Goal: Task Accomplishment & Management: Manage account settings

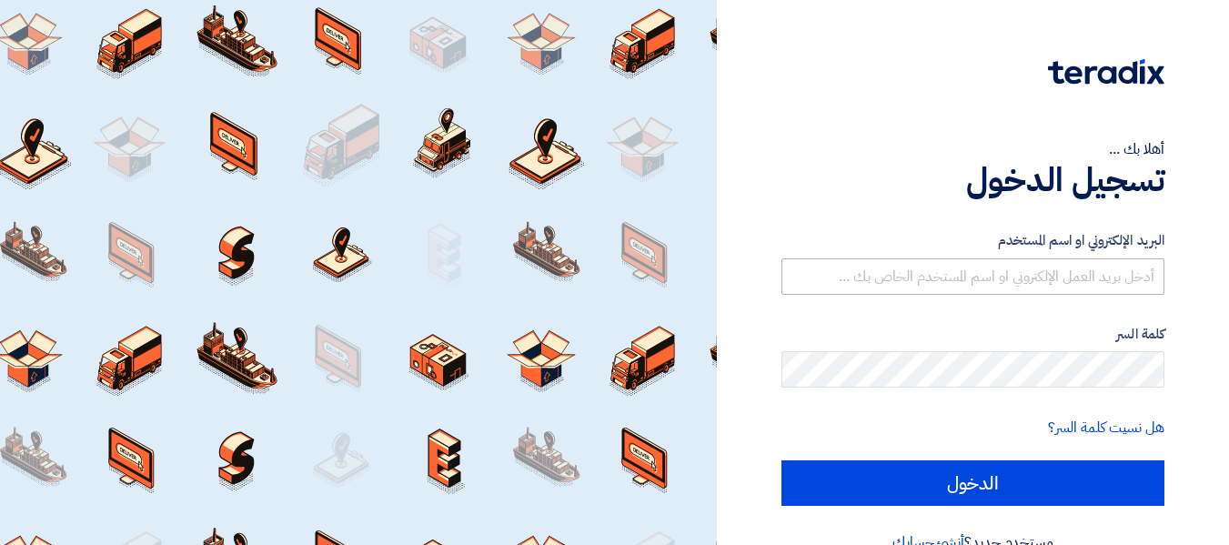
type input "[EMAIL_ADDRESS][DOMAIN_NAME]"
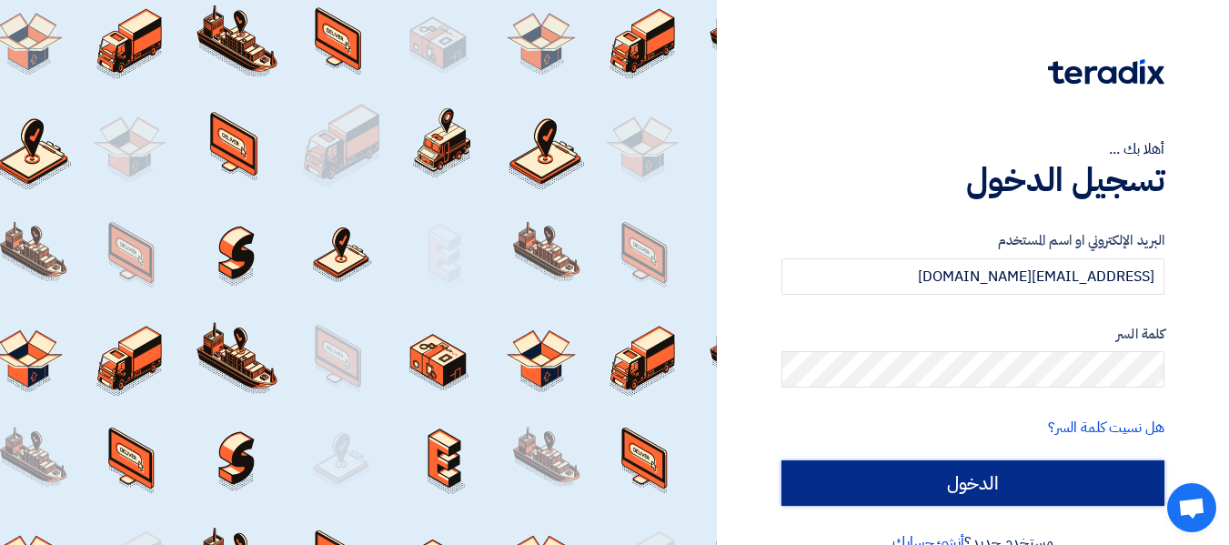
click at [1059, 488] on input "الدخول" at bounding box center [972, 482] width 383 height 45
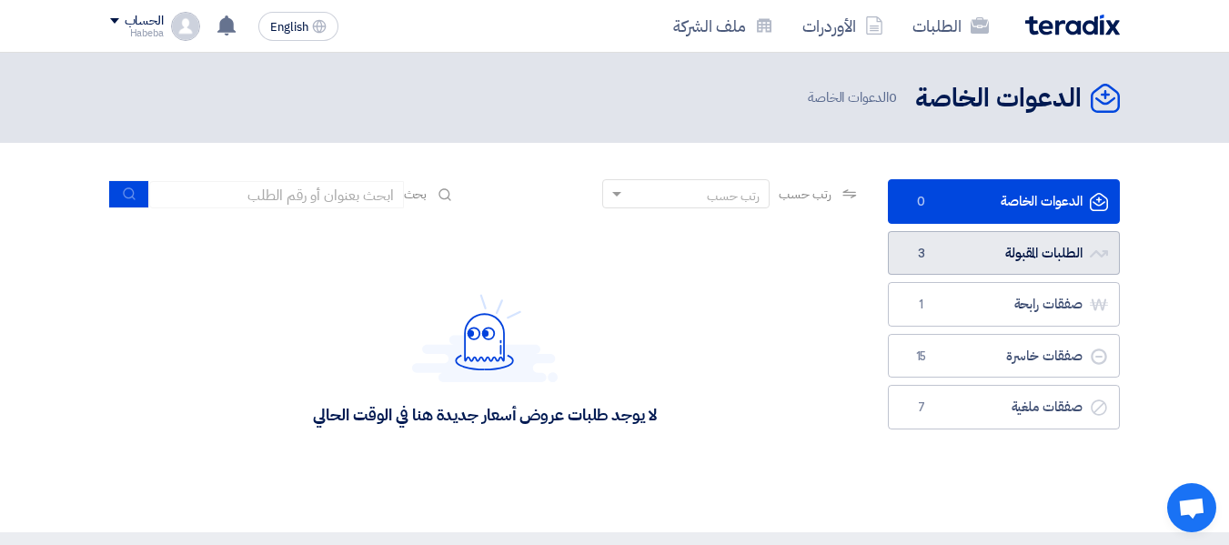
click at [1003, 263] on link "الطلبات المقبولة الطلبات المقبولة 3" at bounding box center [1004, 253] width 232 height 45
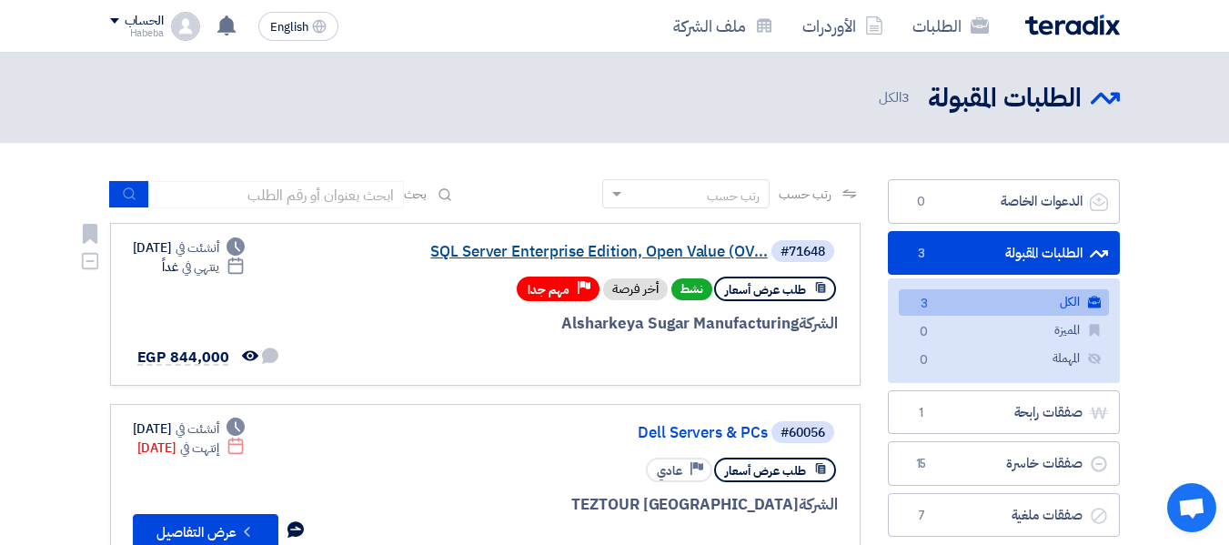
click at [715, 255] on link "SQL Server Enterprise Edition, Open Value (OV..." at bounding box center [586, 252] width 364 height 16
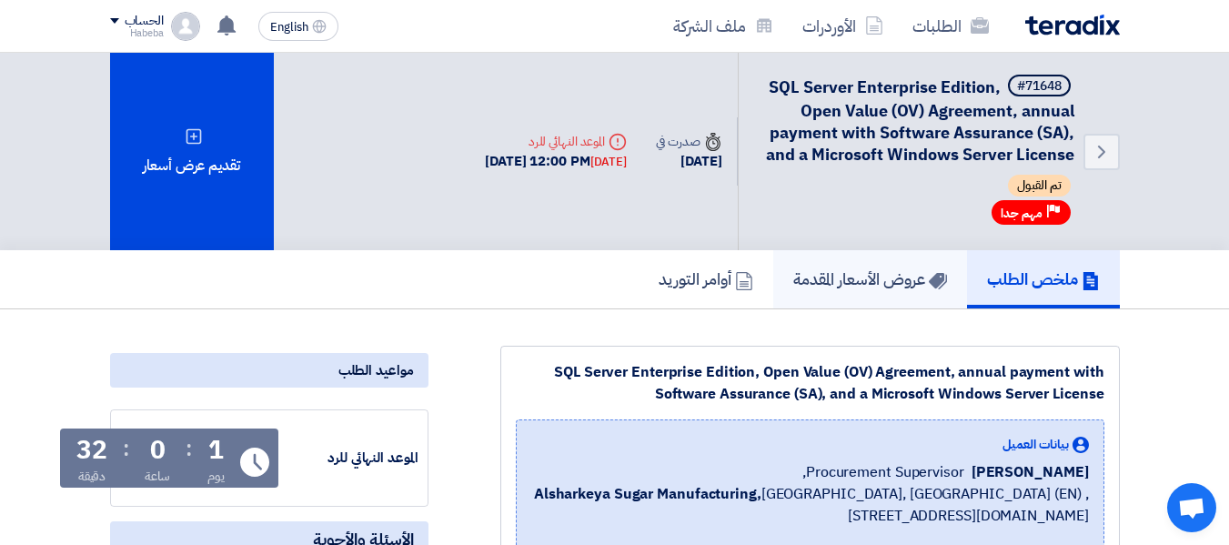
click at [890, 275] on h5 "عروض الأسعار المقدمة" at bounding box center [870, 278] width 154 height 21
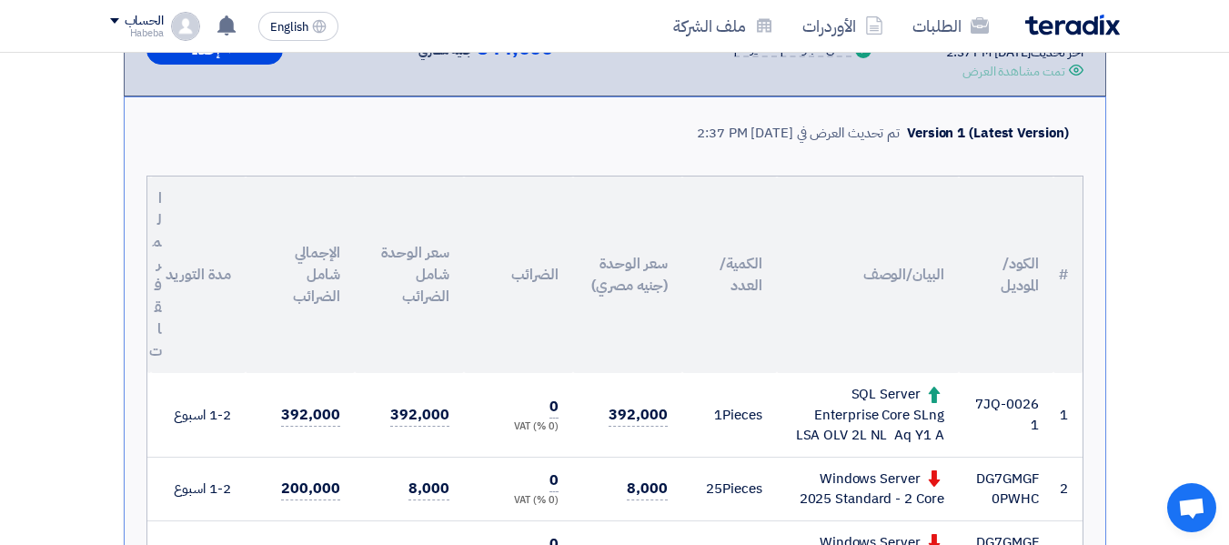
scroll to position [182, 0]
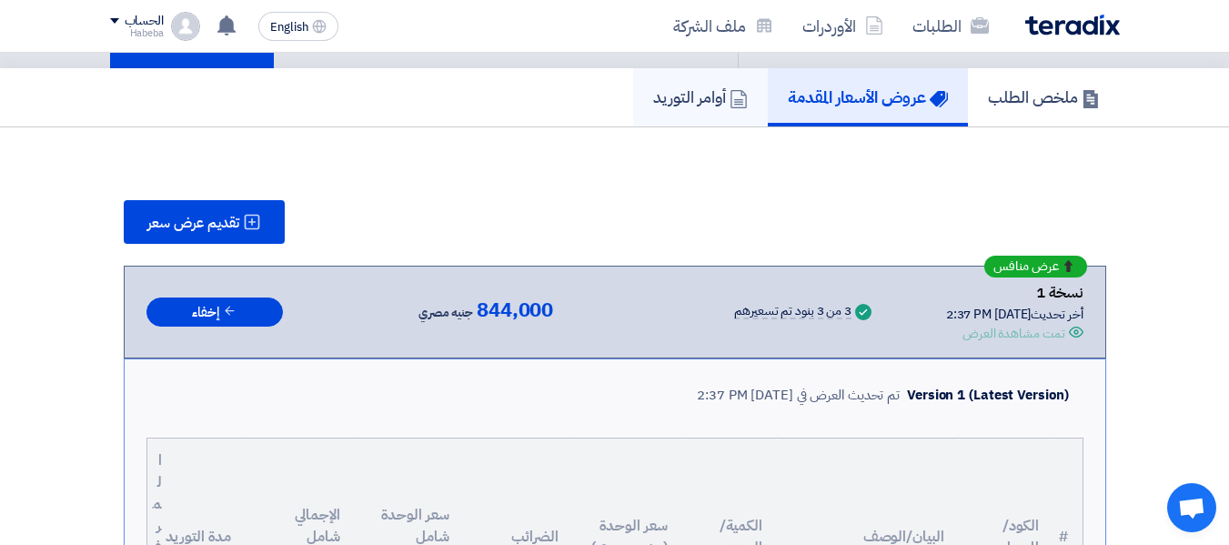
click at [673, 96] on h5 "أوامر التوريد" at bounding box center [700, 96] width 95 height 21
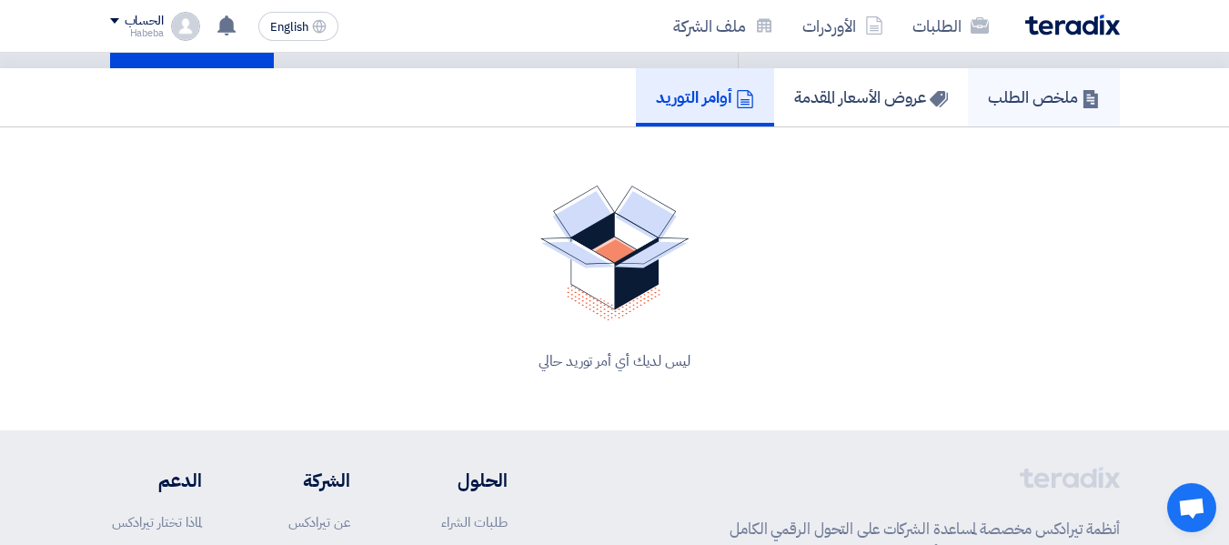
click at [1022, 75] on link "ملخص الطلب" at bounding box center [1044, 97] width 152 height 58
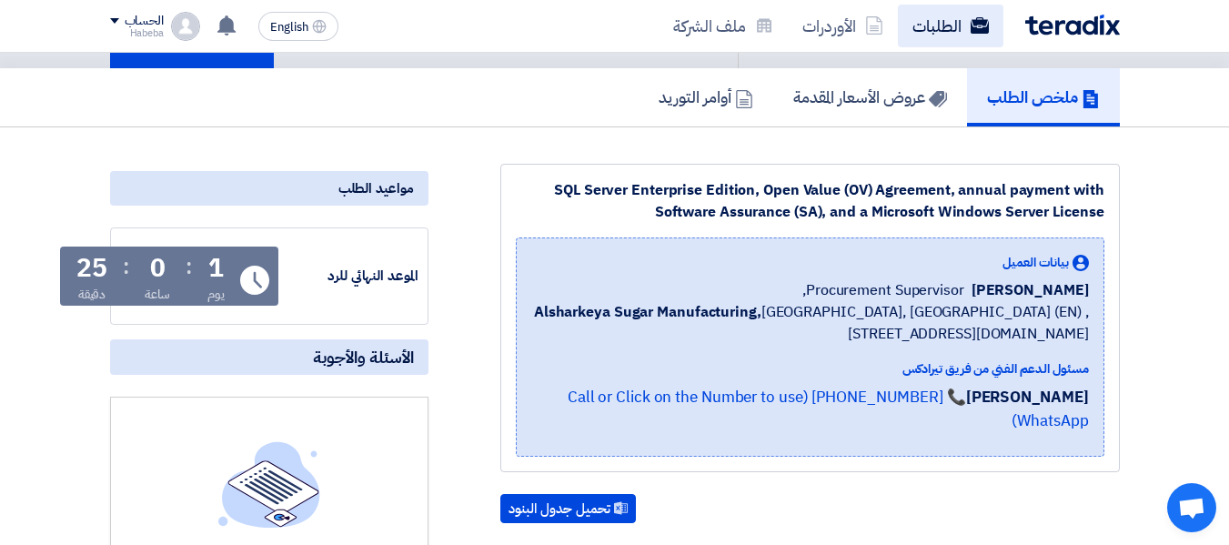
click at [975, 17] on icon at bounding box center [980, 25] width 18 height 18
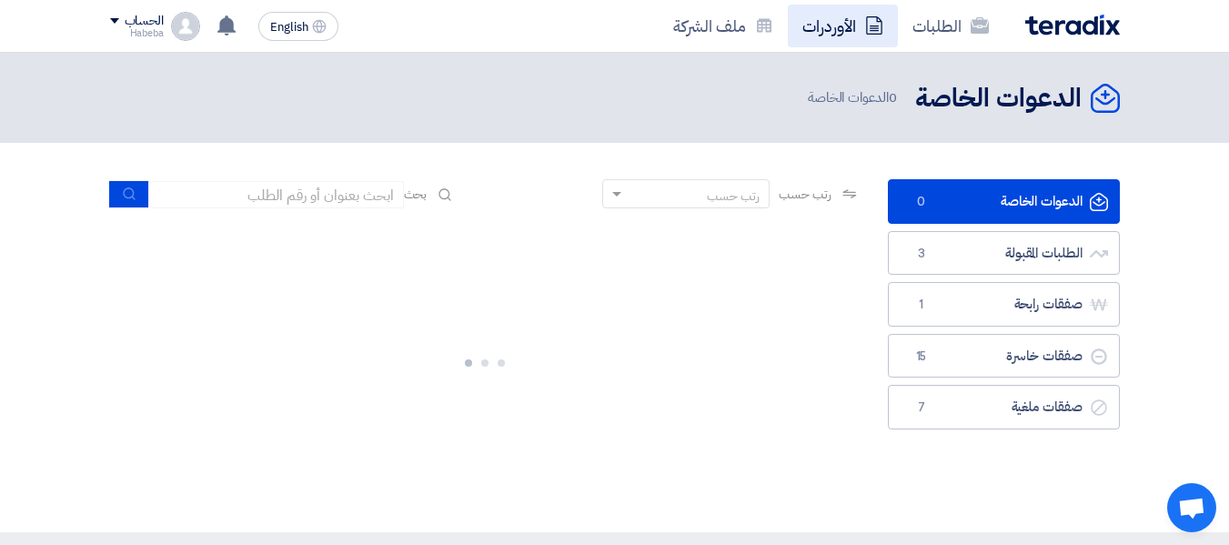
click at [863, 40] on link "الأوردرات" at bounding box center [843, 26] width 110 height 43
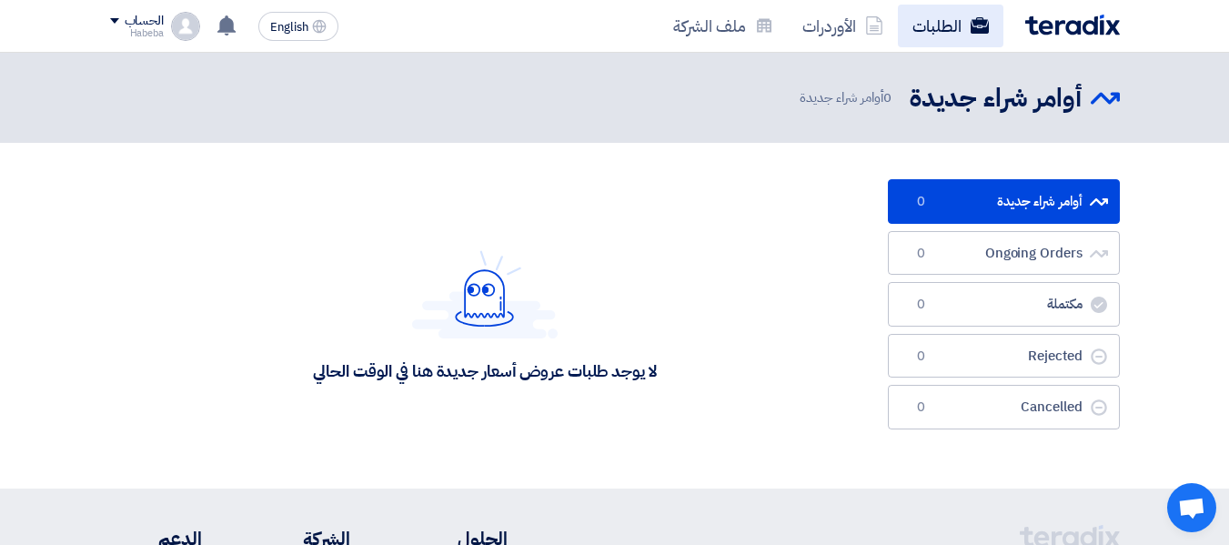
click at [951, 12] on link "الطلبات" at bounding box center [951, 26] width 106 height 43
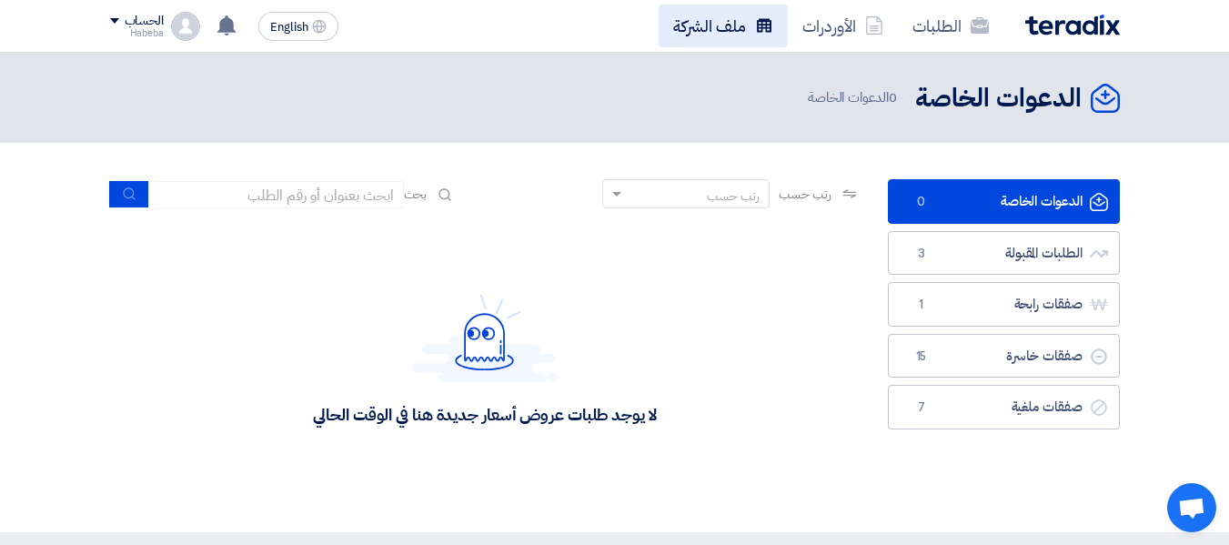
click at [767, 40] on link "ملف الشركة" at bounding box center [723, 26] width 129 height 43
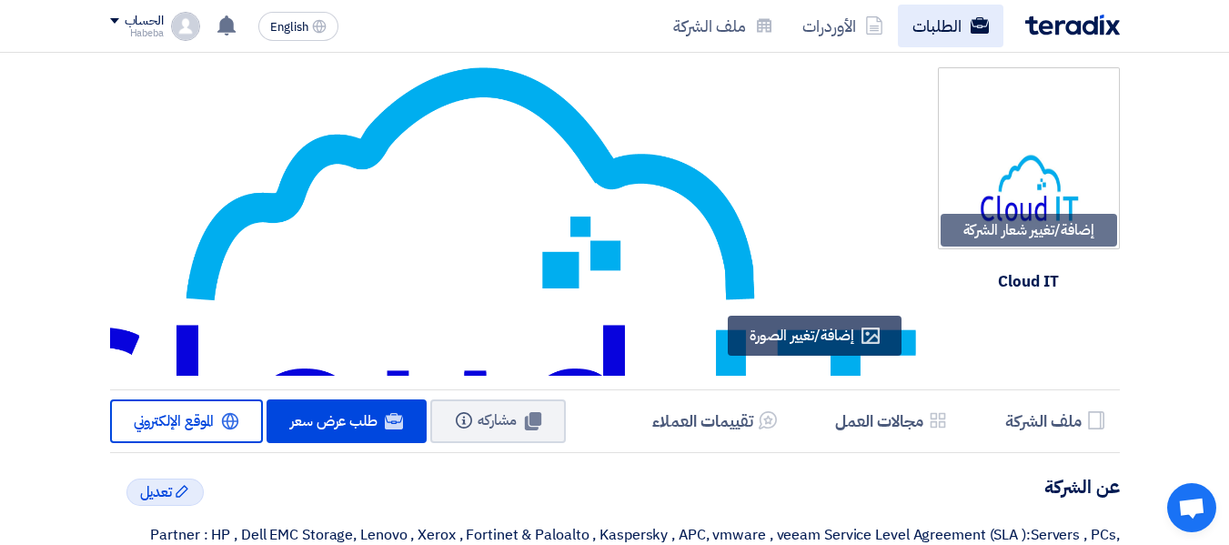
click at [911, 28] on link "الطلبات" at bounding box center [951, 26] width 106 height 43
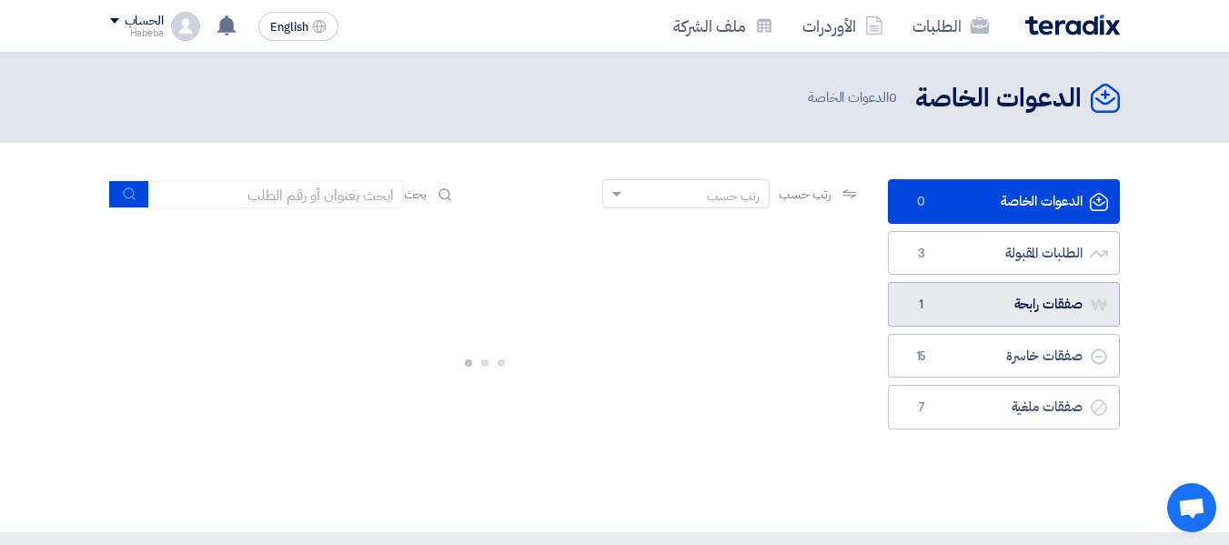
click at [1061, 304] on link "صفقات رابحة صفقات رابحة 1" at bounding box center [1004, 304] width 232 height 45
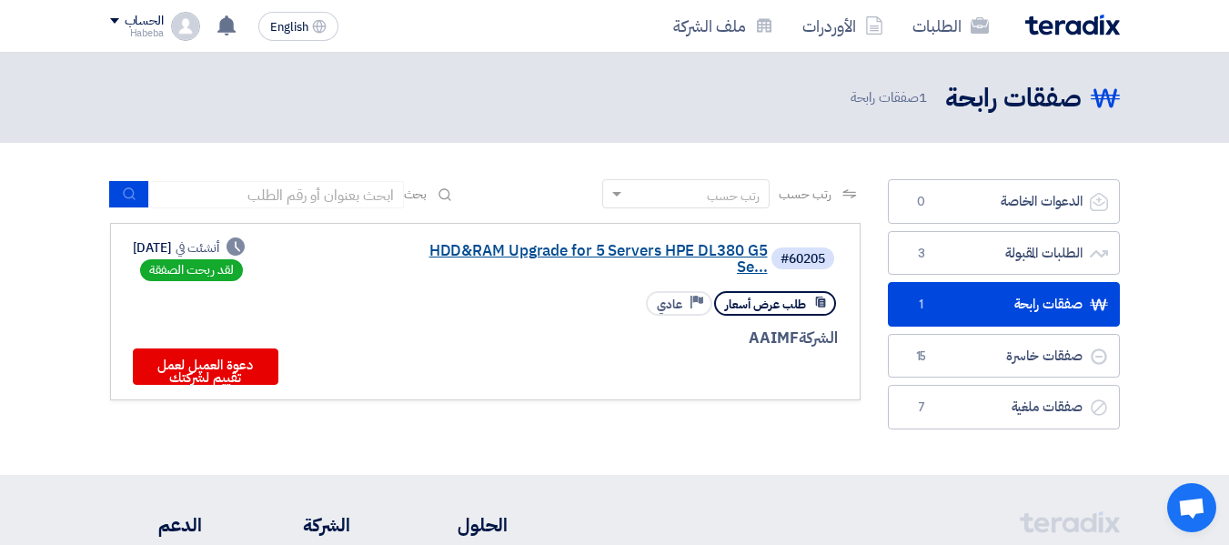
click at [482, 256] on link "HDD&RAM Upgrade for 5 Servers HPE DL380 G5 Se..." at bounding box center [586, 259] width 364 height 33
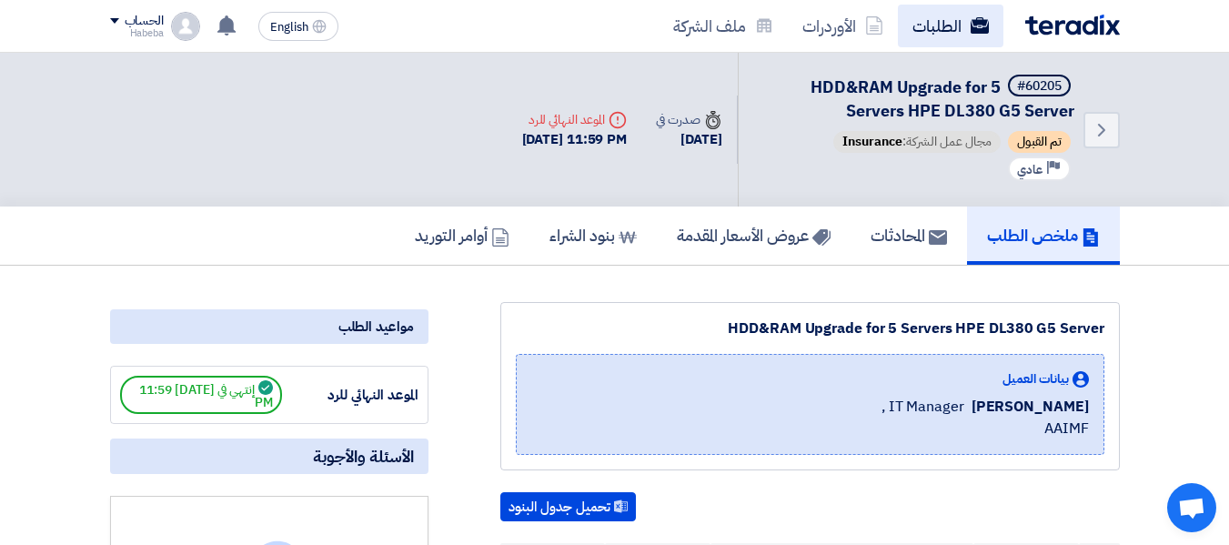
click at [930, 14] on link "الطلبات" at bounding box center [951, 26] width 106 height 43
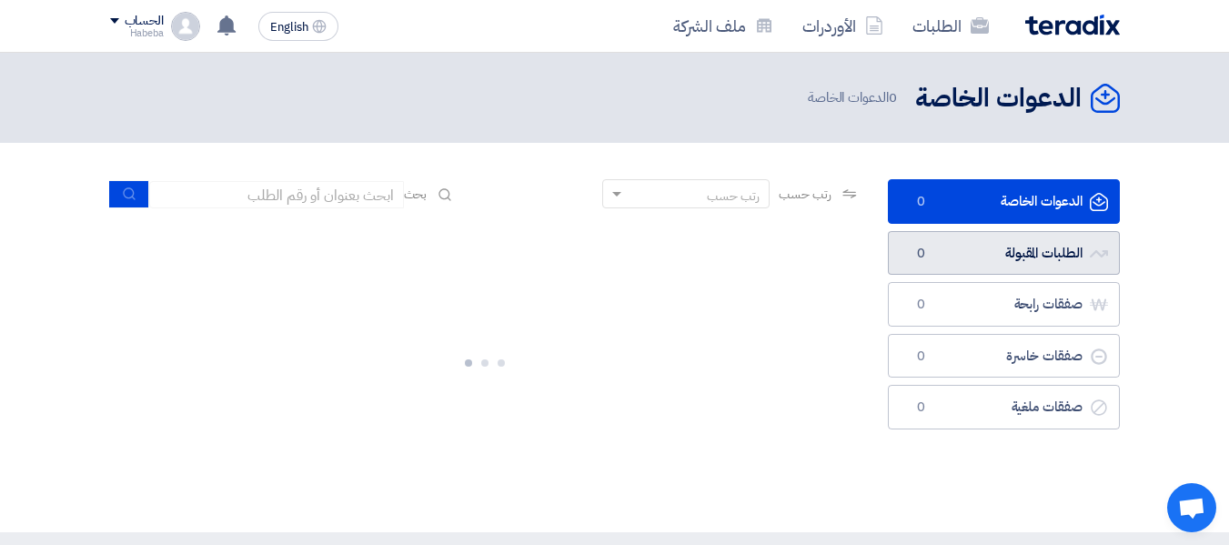
click at [1056, 264] on link "الطلبات المقبولة الطلبات المقبولة 0" at bounding box center [1004, 253] width 232 height 45
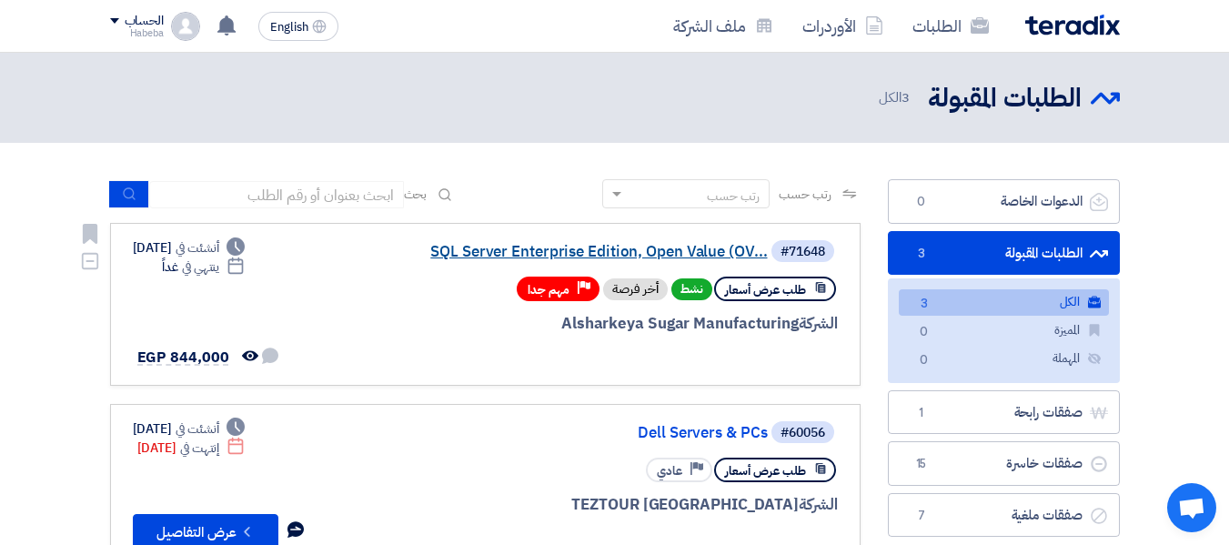
click at [565, 251] on link "SQL Server Enterprise Edition, Open Value (OV..." at bounding box center [586, 252] width 364 height 16
